Goal: Task Accomplishment & Management: Manage account settings

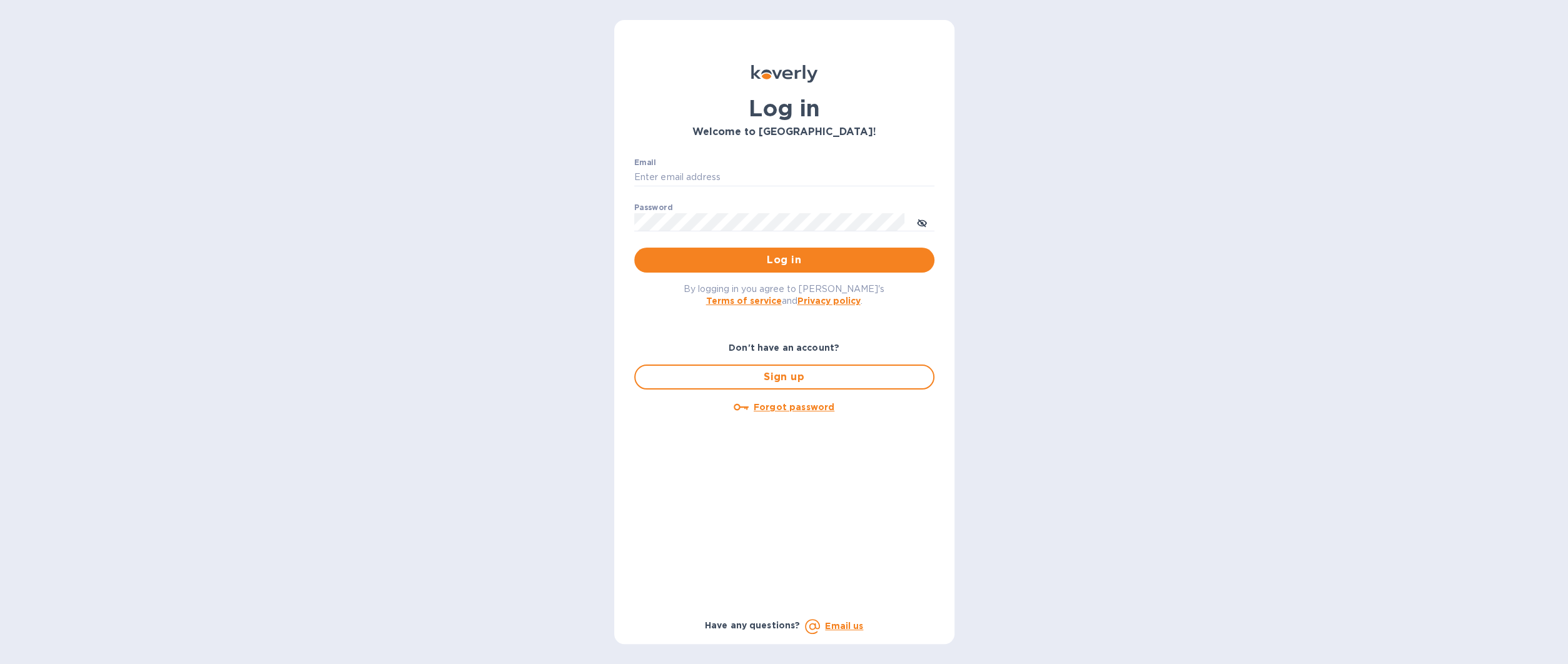
type input "[EMAIL_ADDRESS][DOMAIN_NAME]"
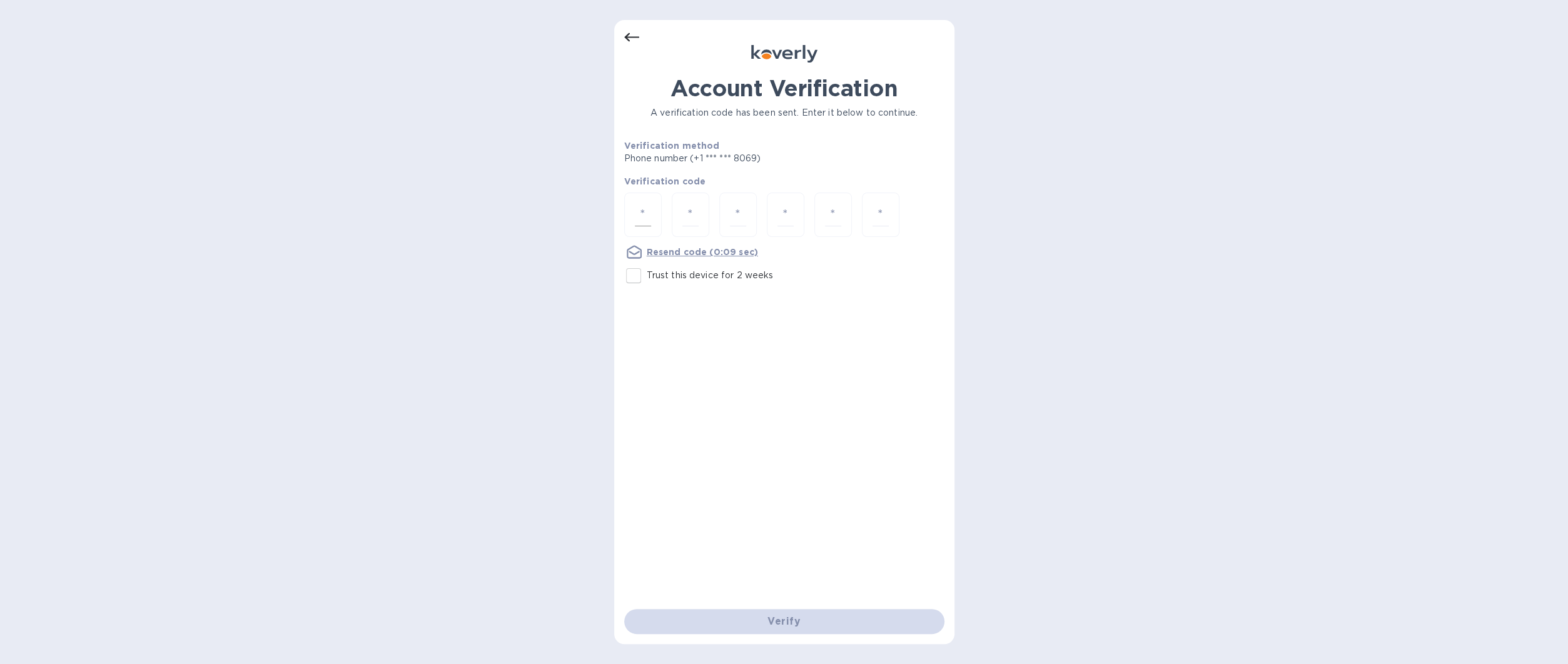
click at [638, 220] on input "number" at bounding box center [643, 215] width 16 height 23
type input "2"
type input "4"
type input "9"
type input "5"
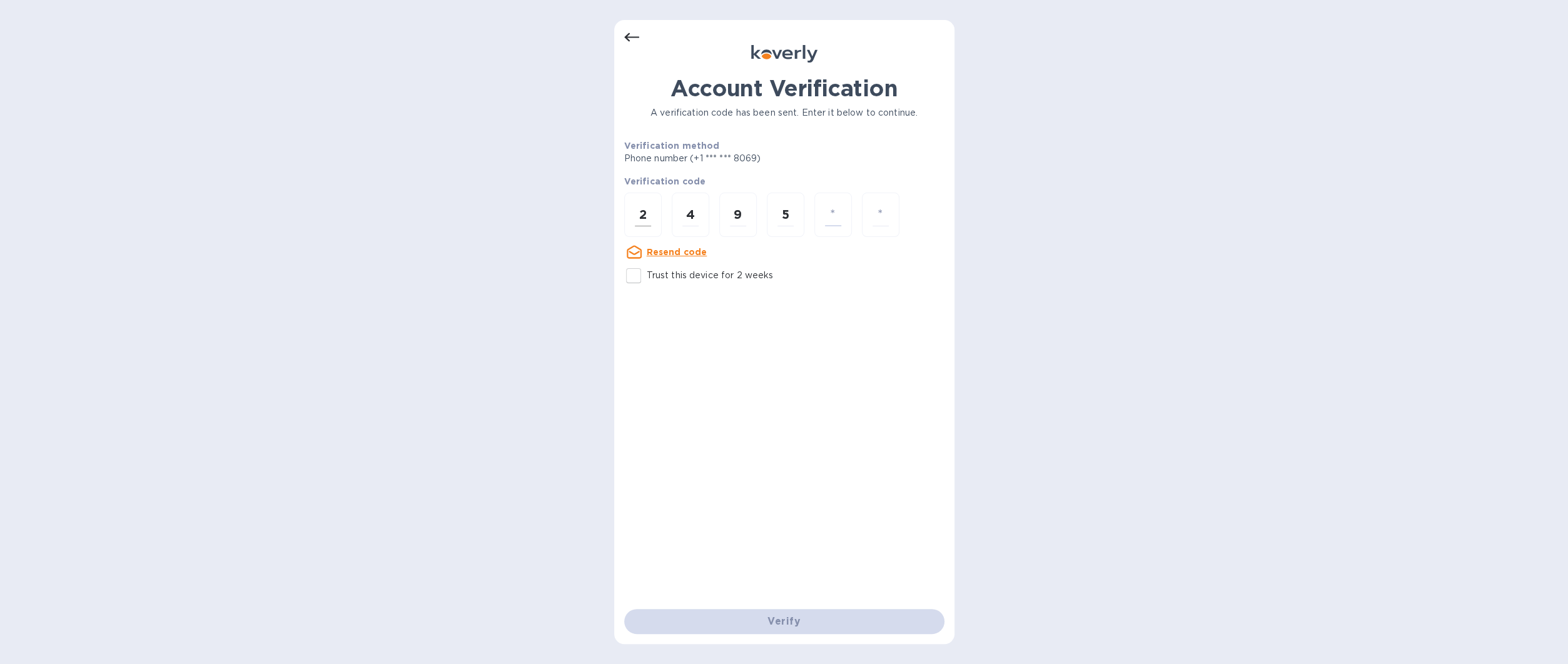
type input "8"
type input "1"
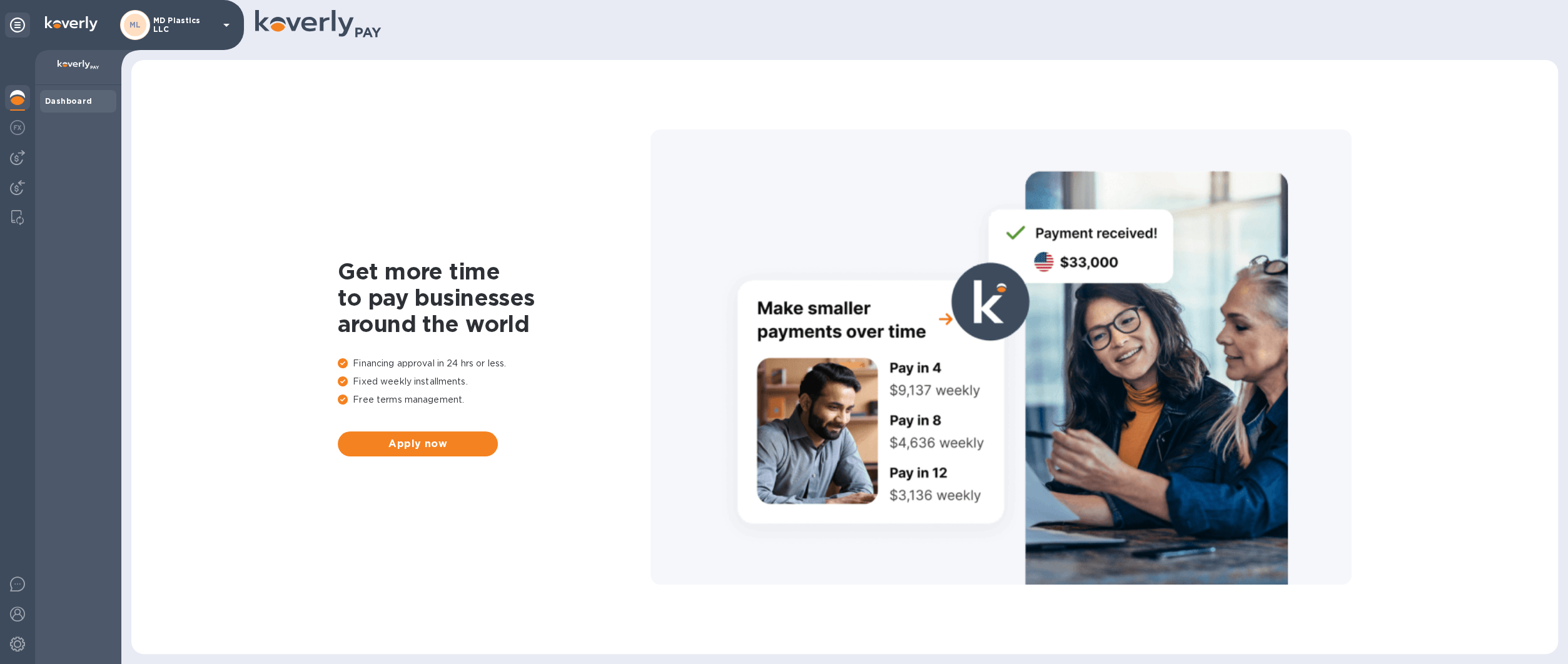
click at [129, 17] on div "ML" at bounding box center [135, 25] width 23 height 23
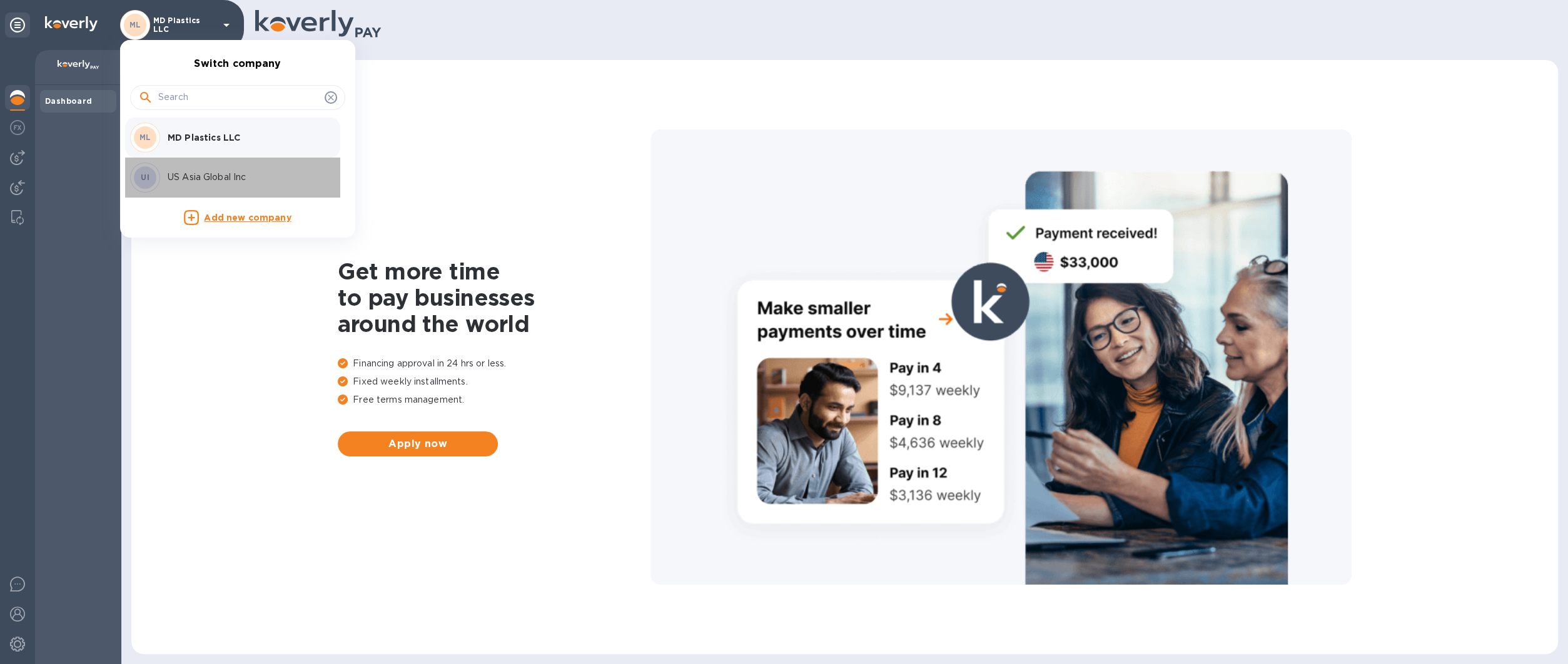
click at [169, 173] on p "US Asia Global Inc" at bounding box center [246, 177] width 158 height 13
